Goal: Information Seeking & Learning: Check status

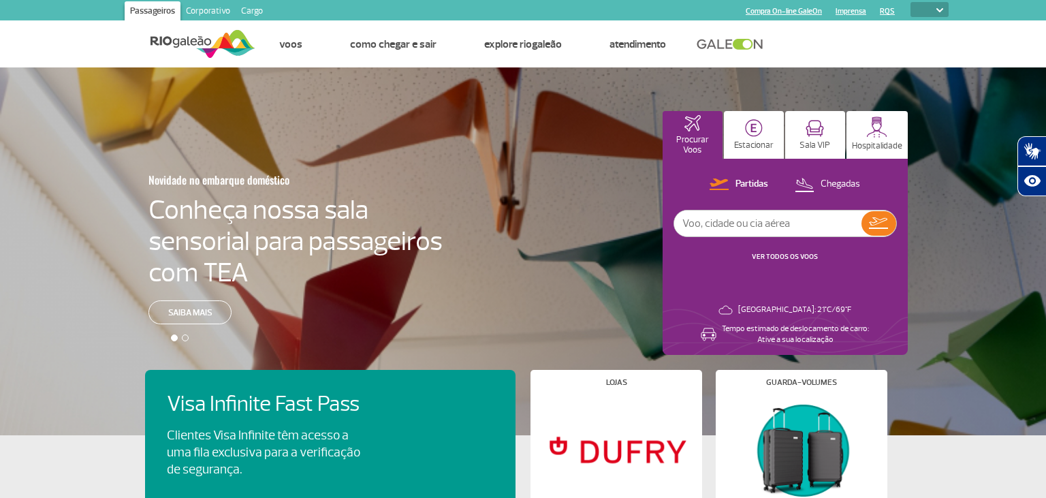
select select
click at [843, 184] on p "Chegadas" at bounding box center [841, 184] width 40 height 13
click at [789, 227] on input "text" at bounding box center [767, 223] width 187 height 26
type input "ib060"
click at [883, 220] on img at bounding box center [879, 223] width 20 height 19
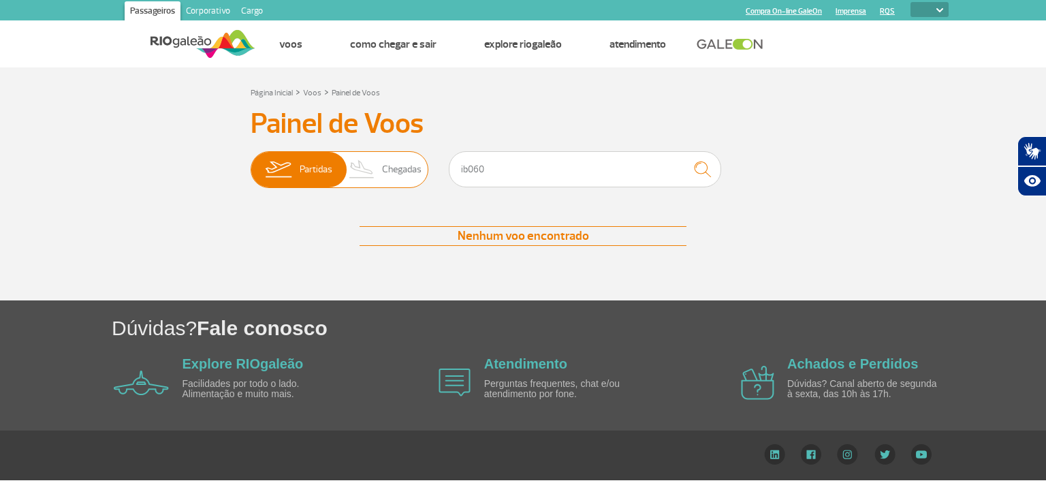
click at [406, 174] on span "Chegadas" at bounding box center [402, 169] width 40 height 35
click at [251, 163] on input "Partidas Chegadas" at bounding box center [251, 163] width 0 height 0
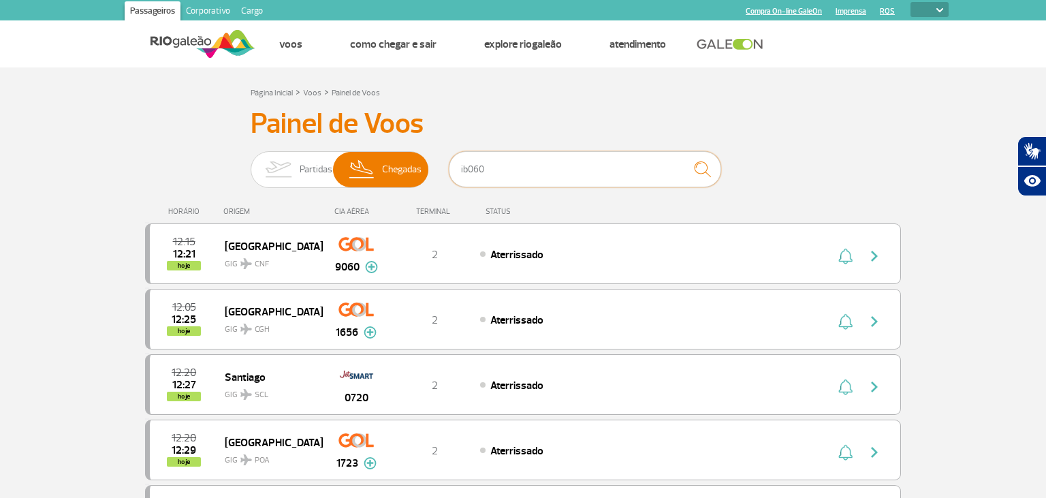
drag, startPoint x: 393, startPoint y: 180, endPoint x: 374, endPoint y: 180, distance: 19.1
click at [449, 180] on input "ib060" at bounding box center [585, 169] width 272 height 36
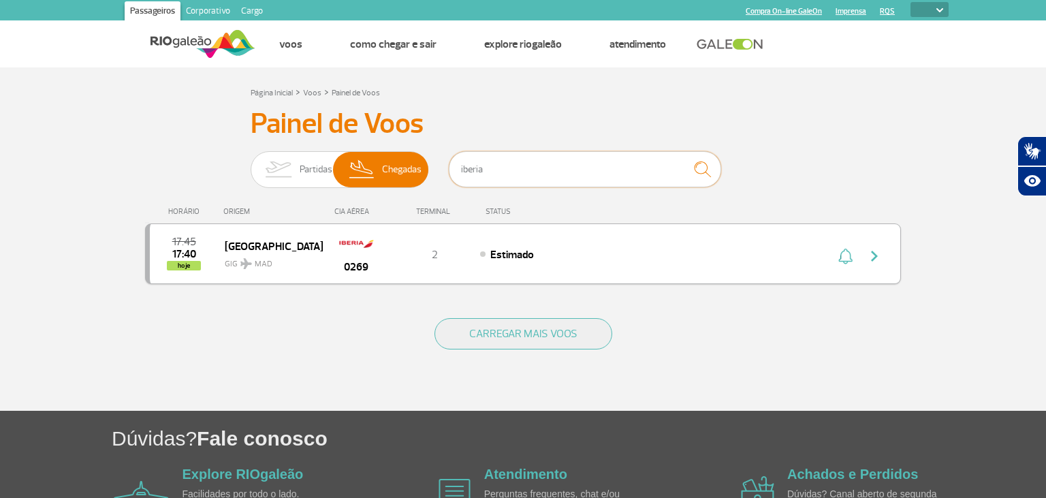
type input "iberia"
click at [512, 255] on span "Estimado" at bounding box center [512, 255] width 44 height 14
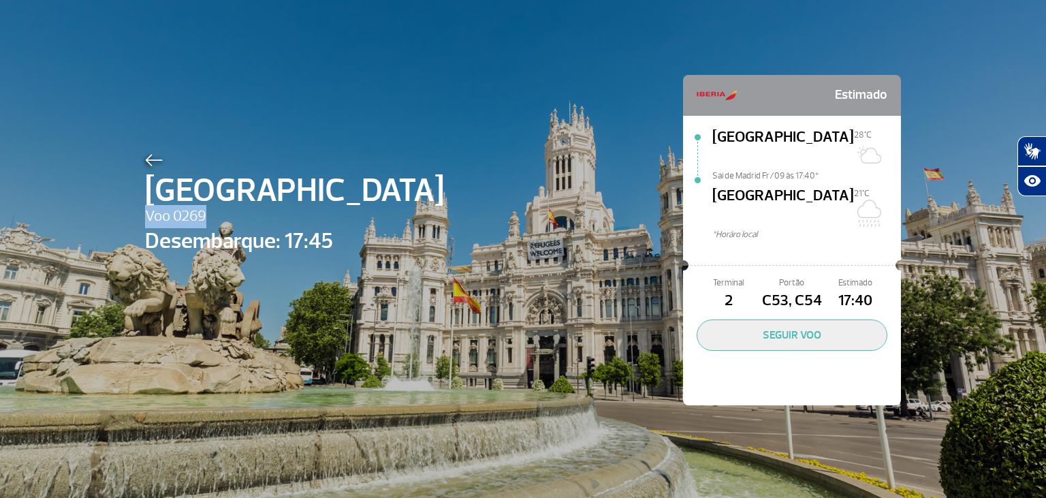
drag, startPoint x: 192, startPoint y: 217, endPoint x: 155, endPoint y: 215, distance: 37.5
click at [149, 217] on span "Voo 0269" at bounding box center [294, 216] width 299 height 23
copy span "Voo 0269"
